Goal: Navigation & Orientation: Find specific page/section

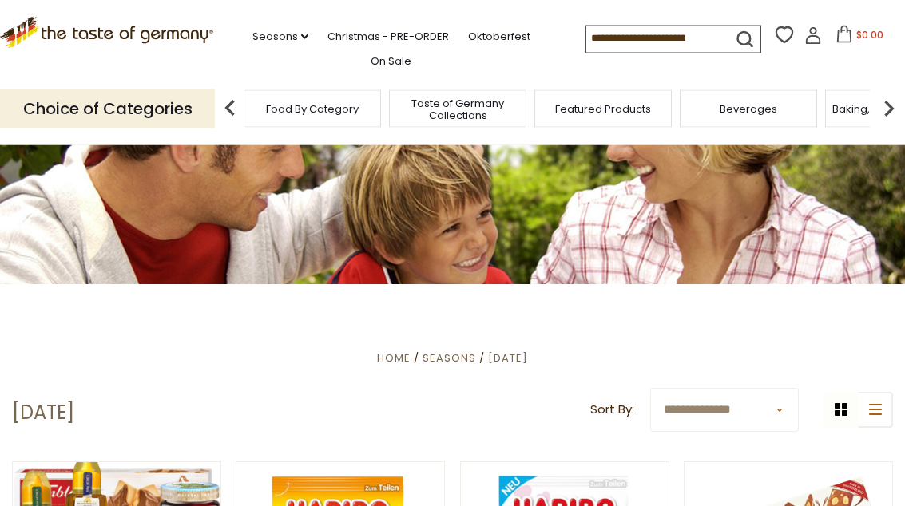
scroll to position [83, 0]
click at [734, 41] on icon "submit" at bounding box center [745, 40] width 22 height 22
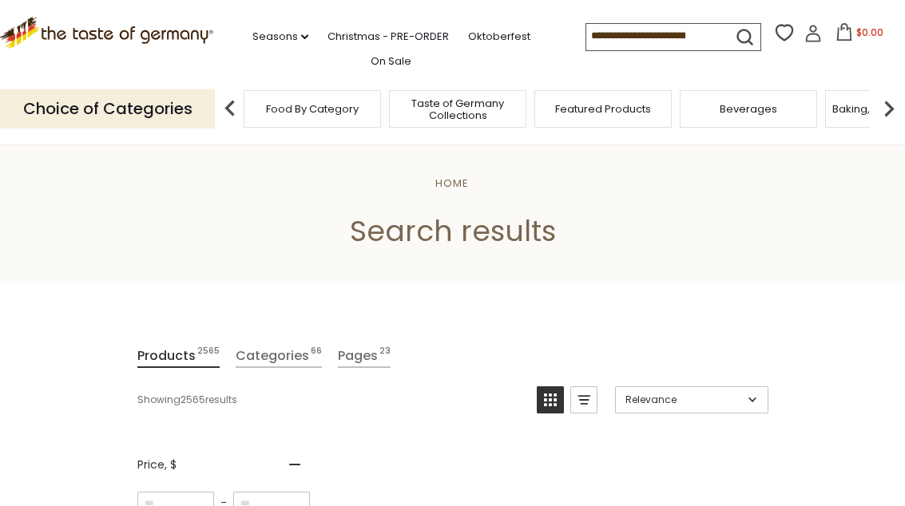
click at [586, 33] on input at bounding box center [653, 35] width 135 height 22
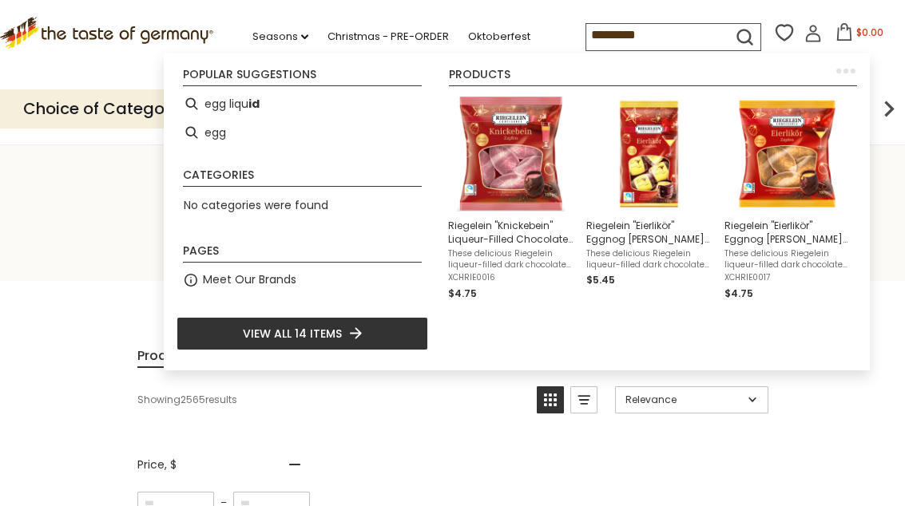
type input "**********"
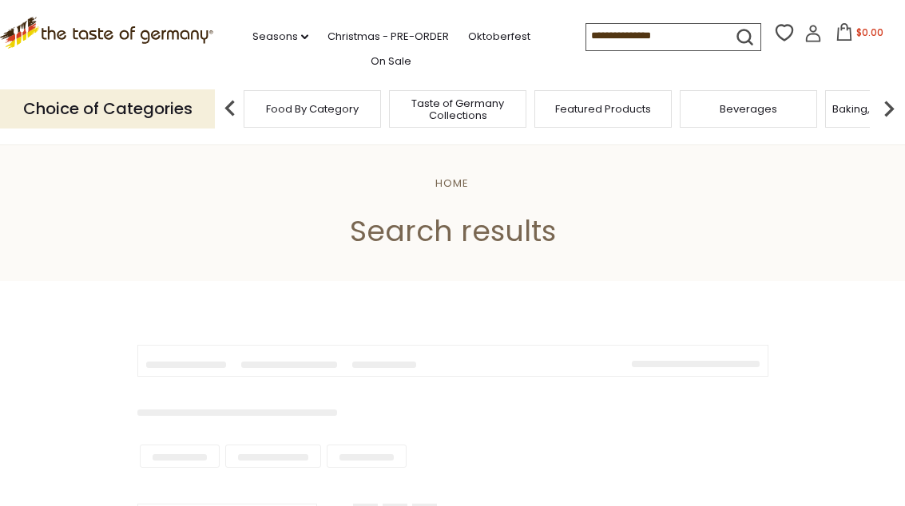
type input "**********"
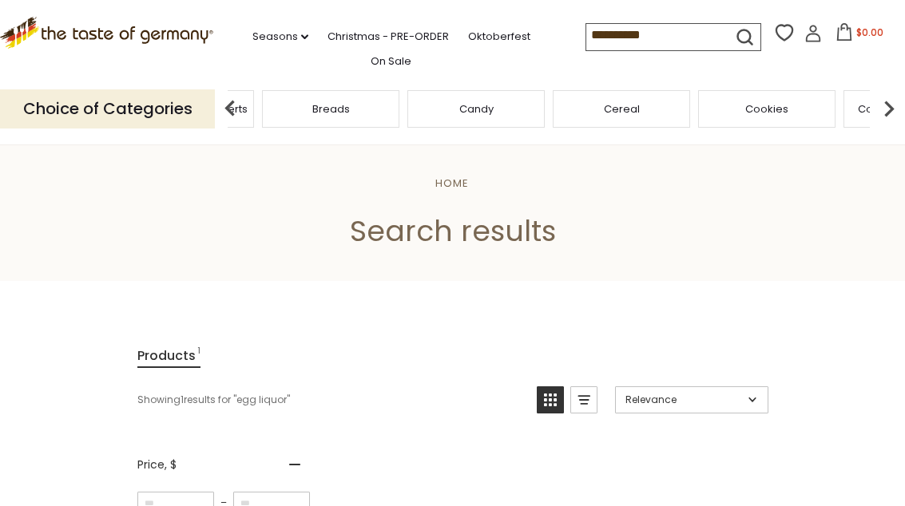
click at [399, 113] on div "Breads" at bounding box center [330, 109] width 137 height 38
click at [479, 243] on h1 "Search results" at bounding box center [453, 231] width 806 height 36
click at [734, 36] on icon "submit" at bounding box center [745, 37] width 22 height 22
click at [605, 37] on input "**********" at bounding box center [653, 35] width 135 height 22
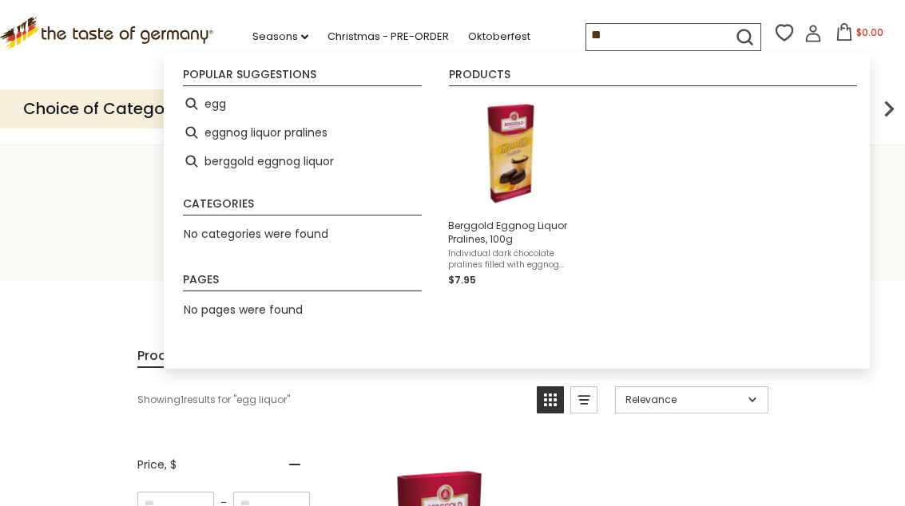
type input "*"
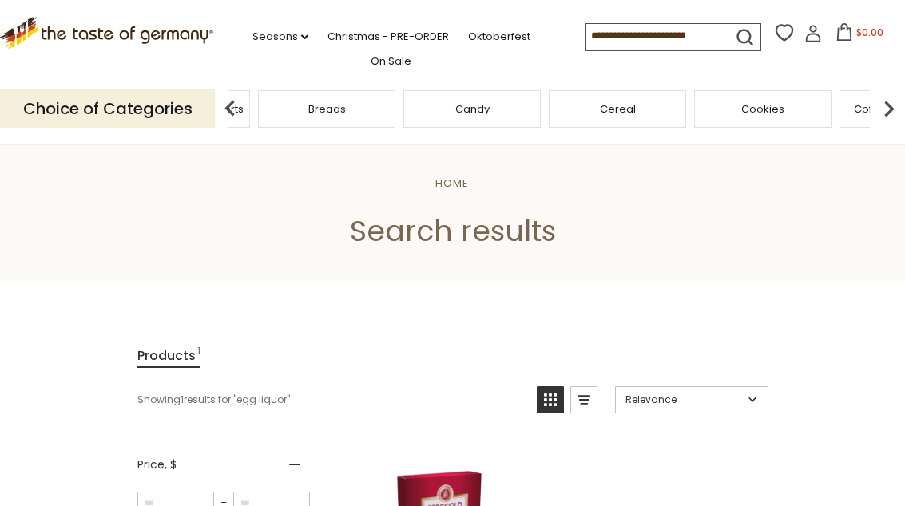
click at [395, 113] on div "Breads" at bounding box center [326, 109] width 137 height 38
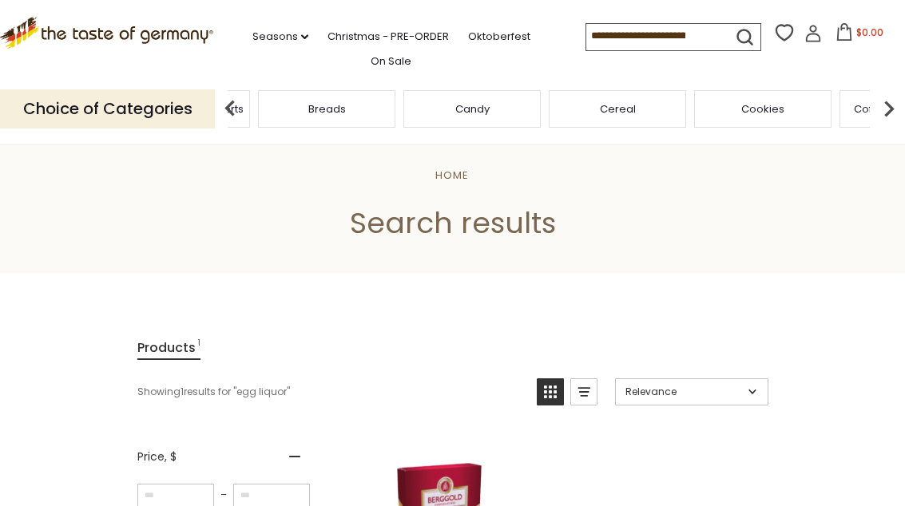
click at [896, 119] on img at bounding box center [889, 109] width 32 height 32
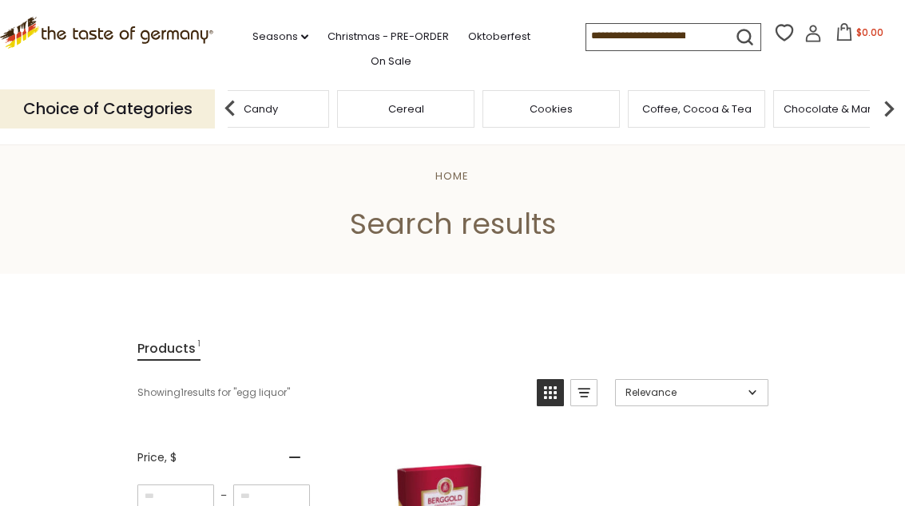
click at [893, 110] on img at bounding box center [889, 109] width 32 height 32
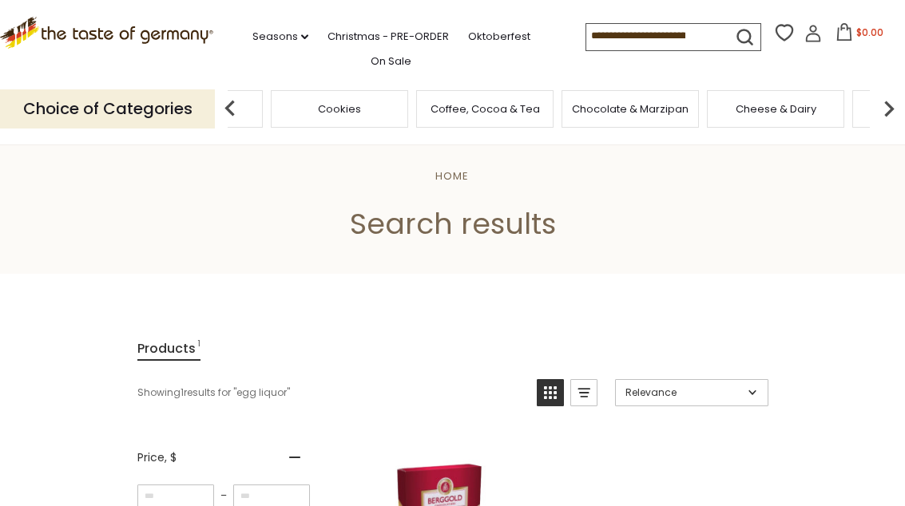
click at [891, 102] on img at bounding box center [889, 109] width 32 height 32
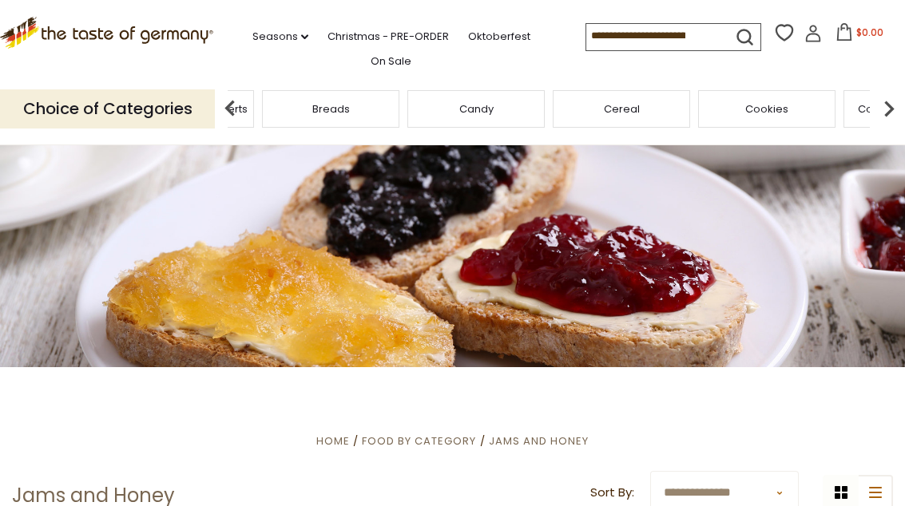
click at [399, 106] on div "Breads" at bounding box center [330, 109] width 137 height 38
click at [328, 42] on link "Christmas - PRE-ORDER" at bounding box center [388, 37] width 121 height 18
